Goal: Check status

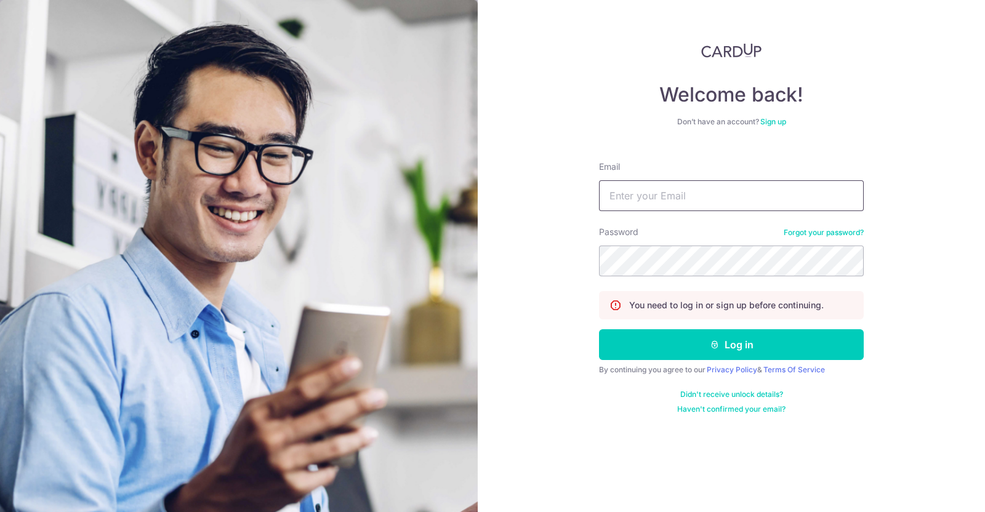
type input "[EMAIL_ADDRESS][DOMAIN_NAME]"
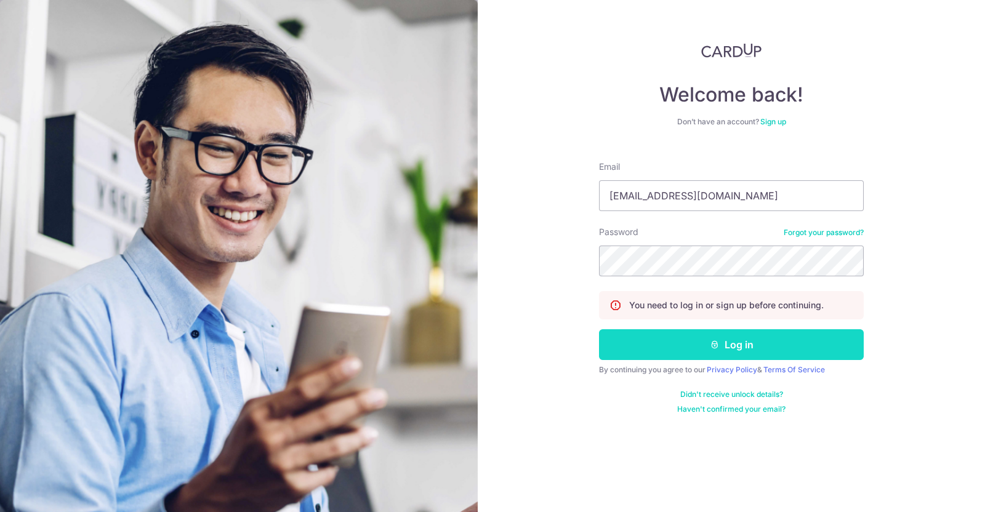
click at [690, 346] on button "Log in" at bounding box center [731, 344] width 265 height 31
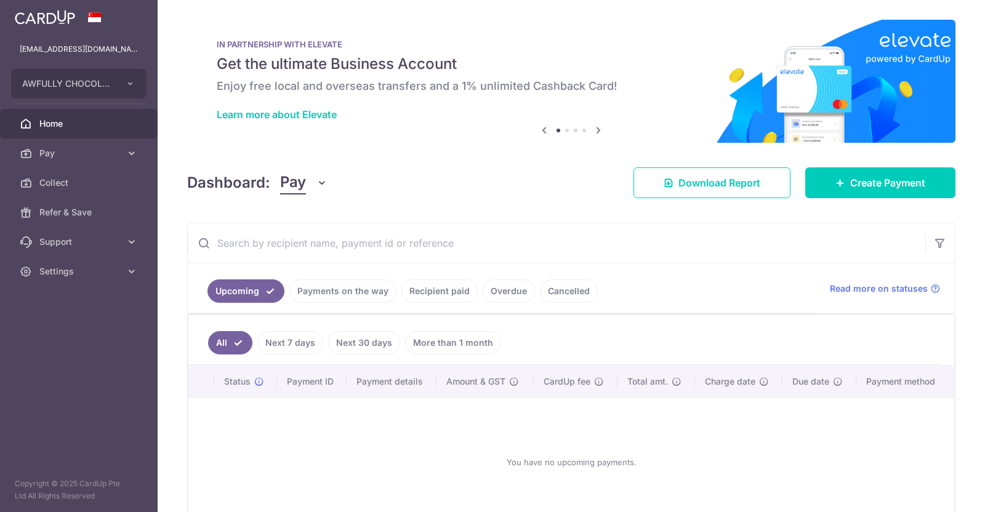
click at [317, 296] on link "Payments on the way" at bounding box center [342, 291] width 107 height 23
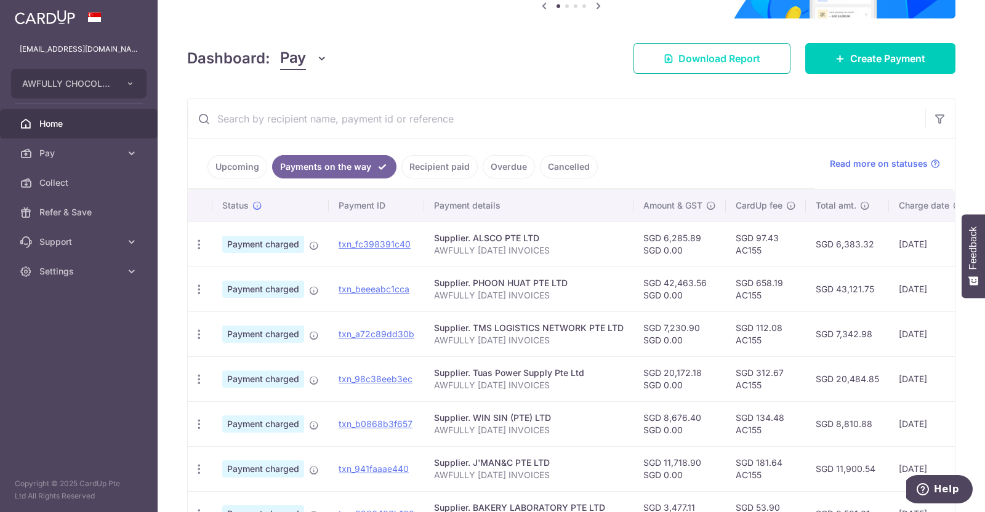
scroll to position [153, 0]
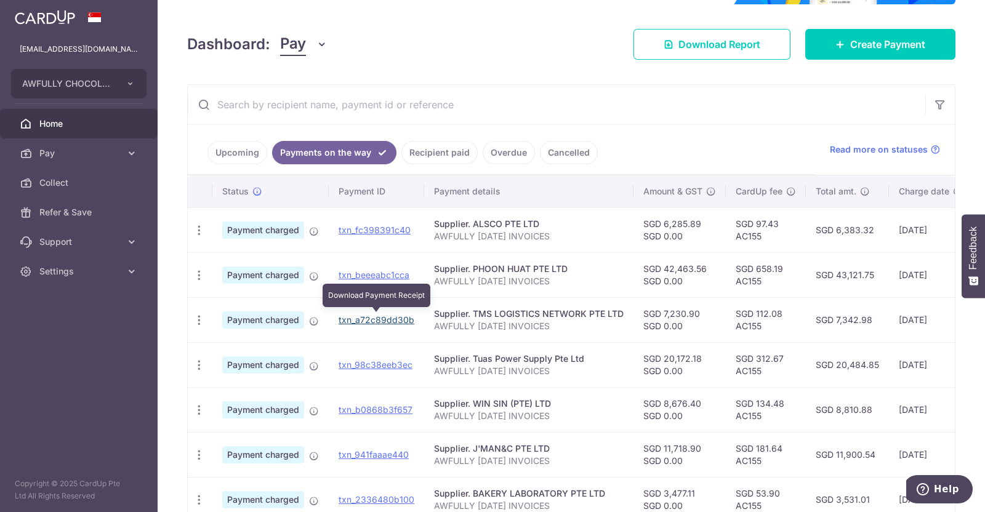
click at [389, 318] on link "txn_a72c89dd30b" at bounding box center [377, 320] width 76 height 10
